Goal: Transaction & Acquisition: Purchase product/service

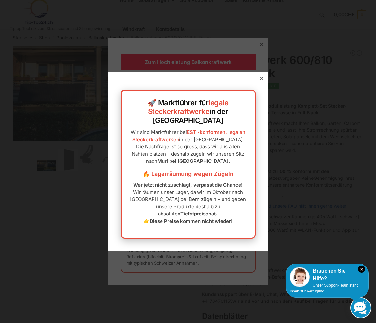
click at [260, 80] on icon at bounding box center [261, 78] width 3 height 3
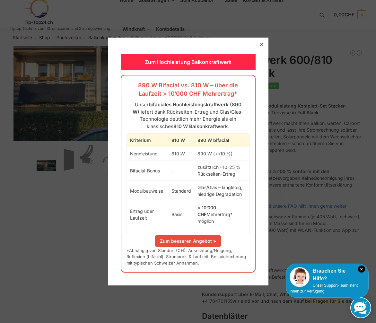
click at [260, 46] on icon at bounding box center [261, 44] width 3 height 3
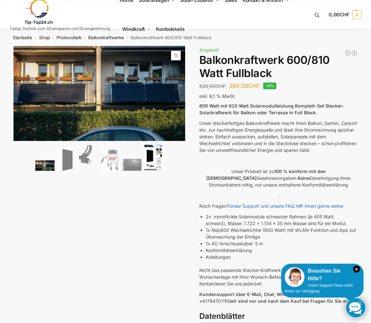
click at [155, 152] on img at bounding box center [153, 157] width 19 height 27
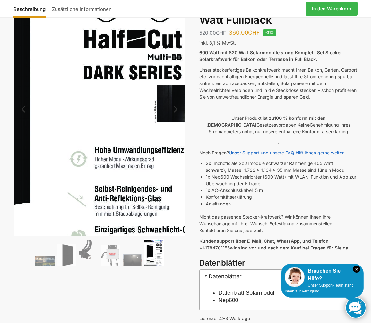
scroll to position [64, 0]
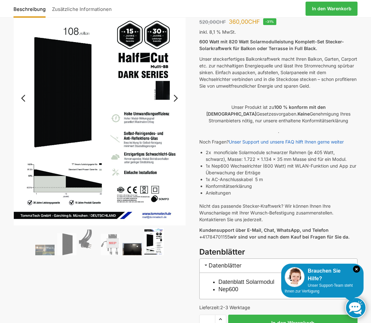
click at [134, 246] on img at bounding box center [132, 249] width 19 height 12
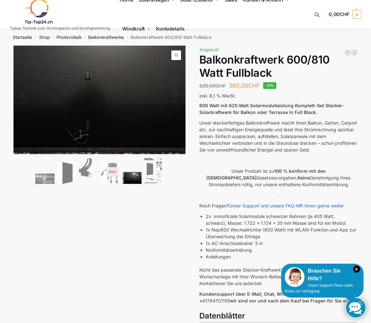
scroll to position [0, 0]
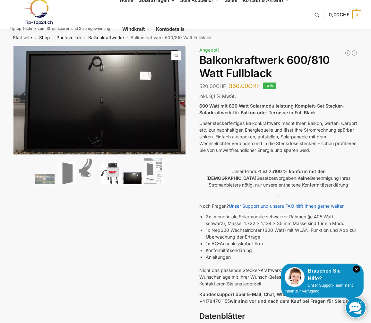
click at [109, 172] on img at bounding box center [110, 174] width 19 height 22
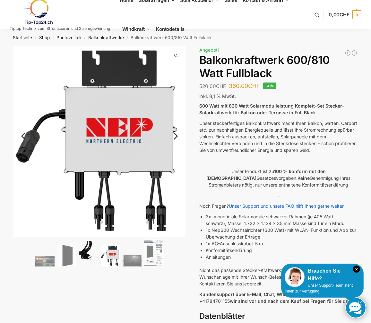
click at [84, 247] on img at bounding box center [88, 254] width 19 height 26
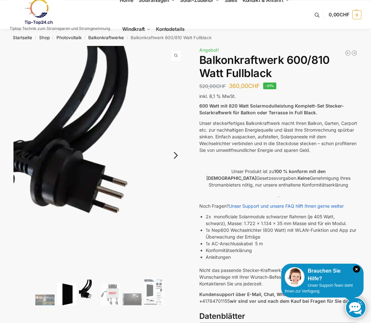
click at [71, 291] on img at bounding box center [66, 294] width 19 height 22
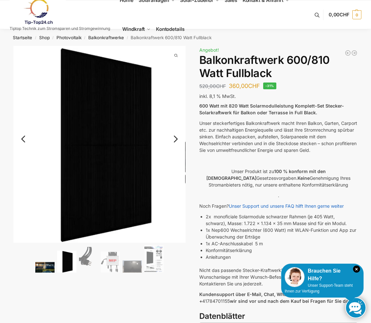
click at [43, 267] on img at bounding box center [44, 267] width 19 height 11
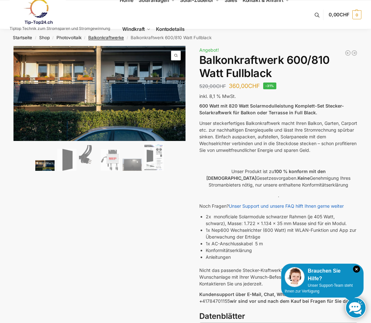
click at [105, 37] on link "Balkonkraftwerke" at bounding box center [106, 37] width 36 height 5
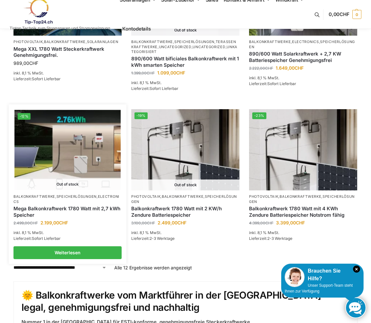
scroll to position [479, 0]
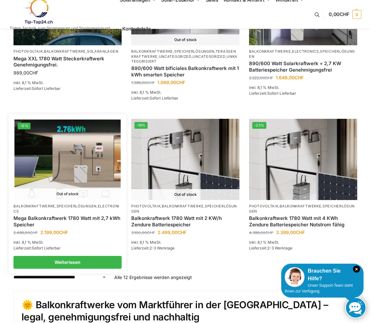
click at [54, 215] on link "Mega Balkonkraftwerk 1780 Watt mit 2,7 kWh Speicher" at bounding box center [67, 221] width 108 height 13
